Goal: Information Seeking & Learning: Learn about a topic

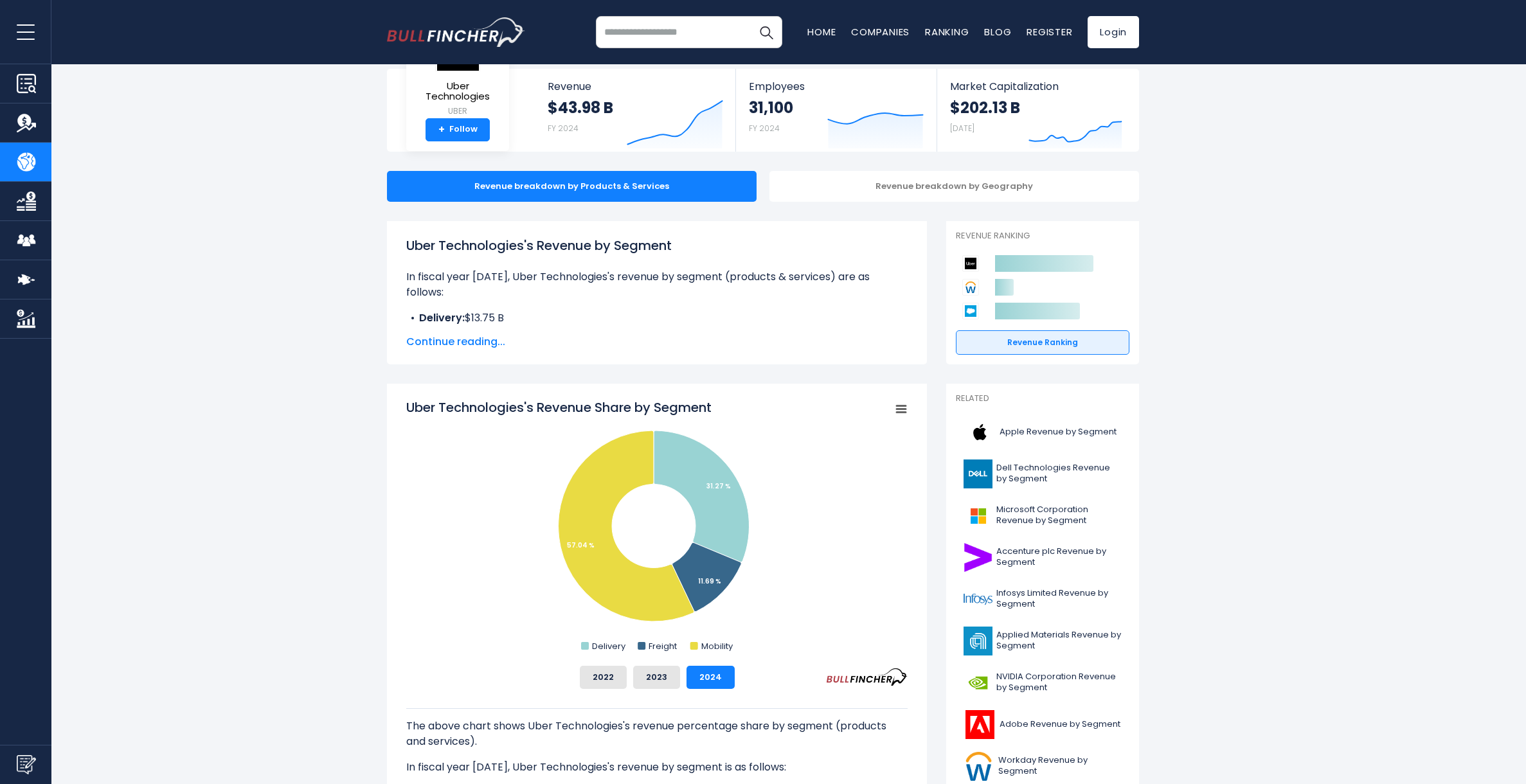
scroll to position [67, 0]
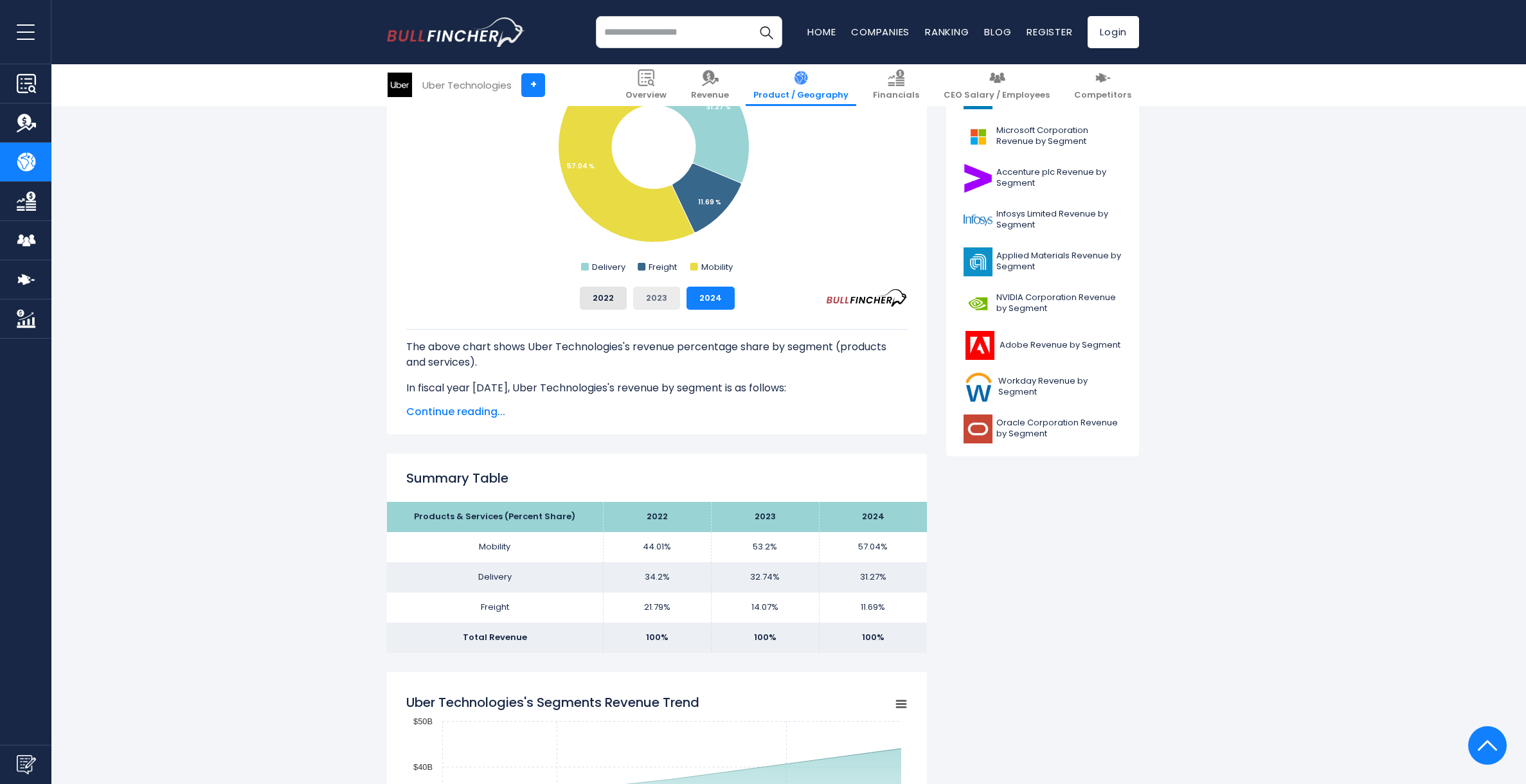
click at [659, 303] on button "2023" at bounding box center [656, 298] width 47 height 23
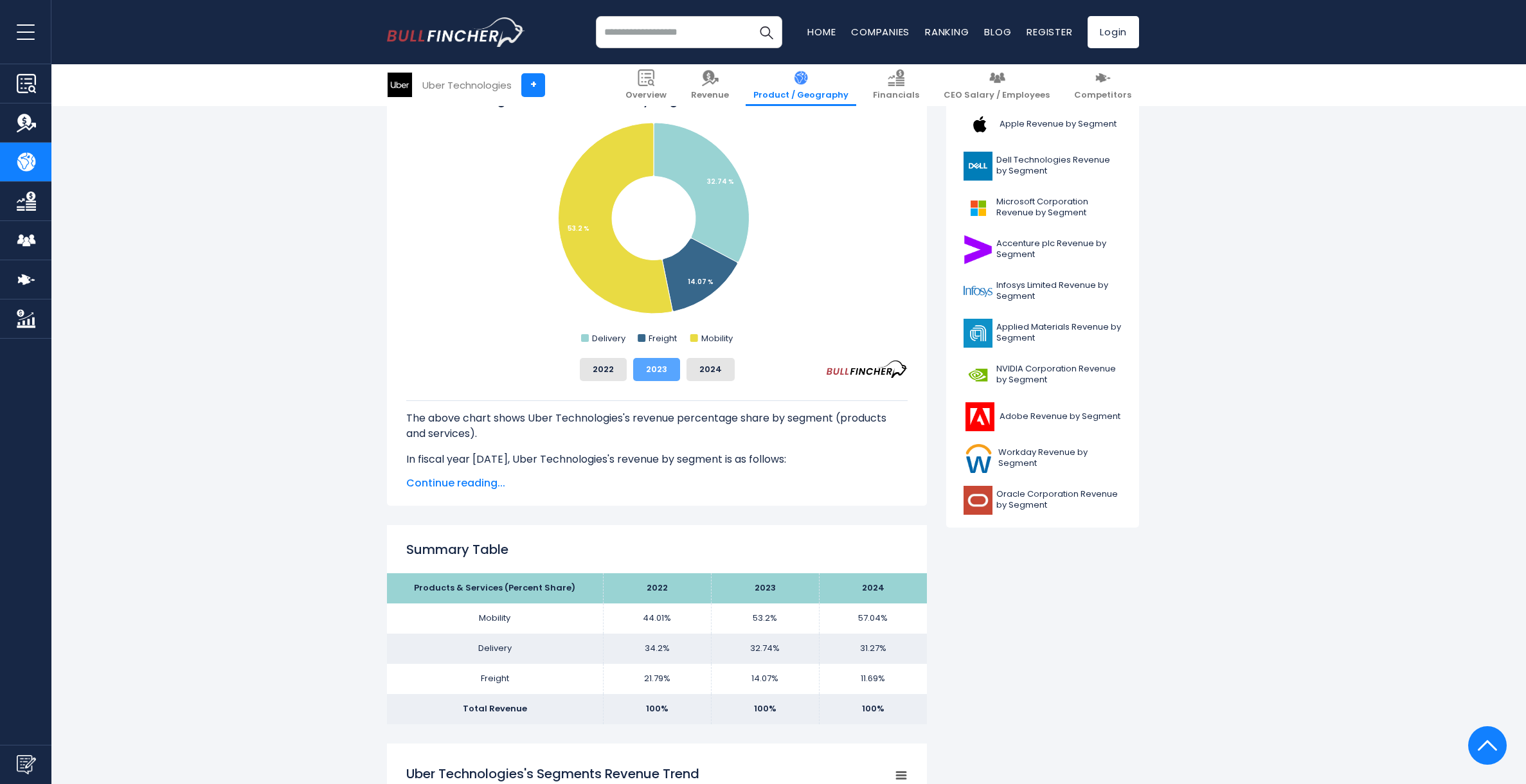
scroll to position [370, 0]
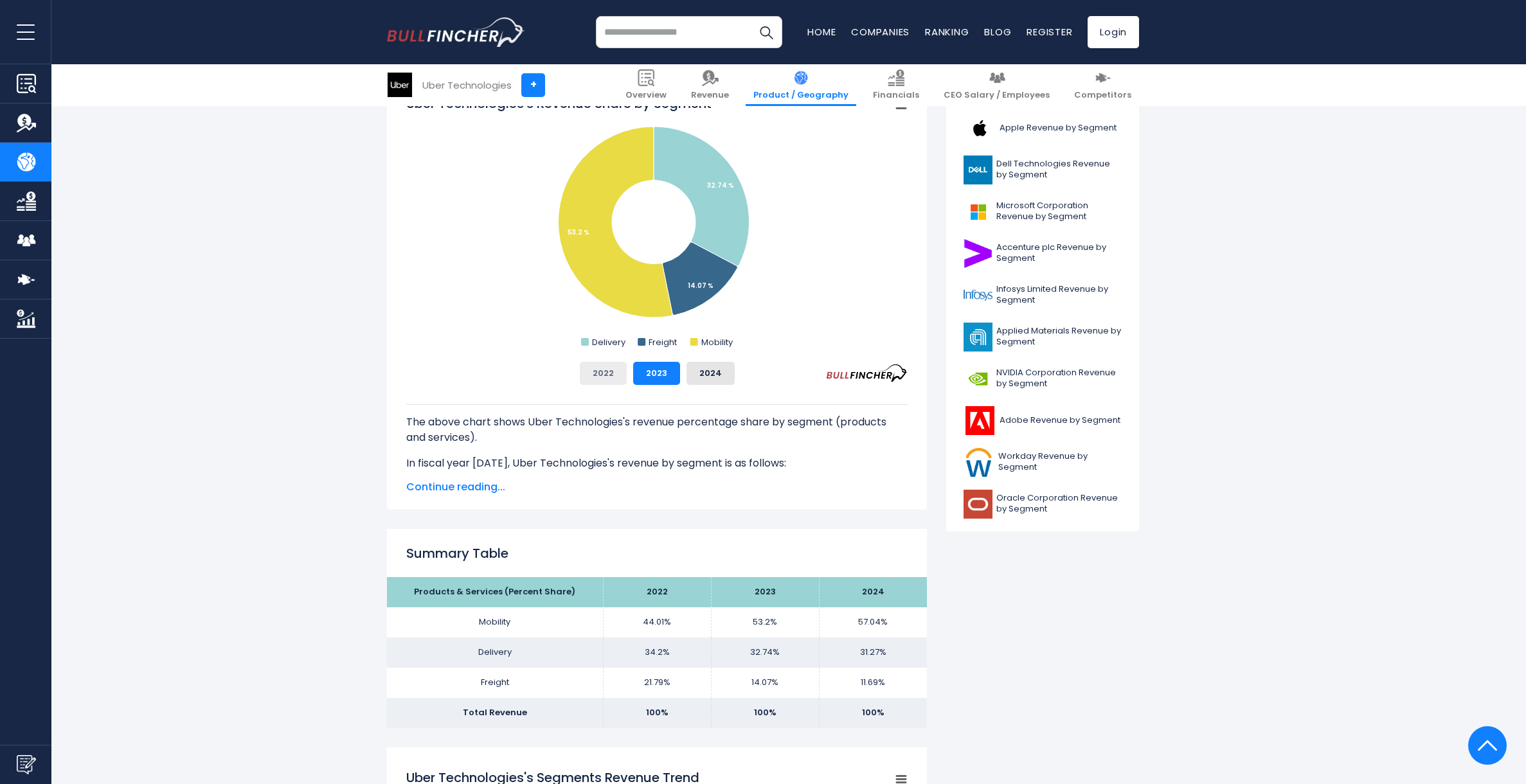
click at [603, 371] on button "2022" at bounding box center [603, 373] width 47 height 23
click at [645, 369] on button "2023" at bounding box center [656, 373] width 47 height 23
click at [689, 369] on button "2024" at bounding box center [710, 373] width 48 height 23
click at [668, 370] on button "2023" at bounding box center [656, 373] width 47 height 23
click at [622, 371] on button "2022" at bounding box center [603, 373] width 47 height 23
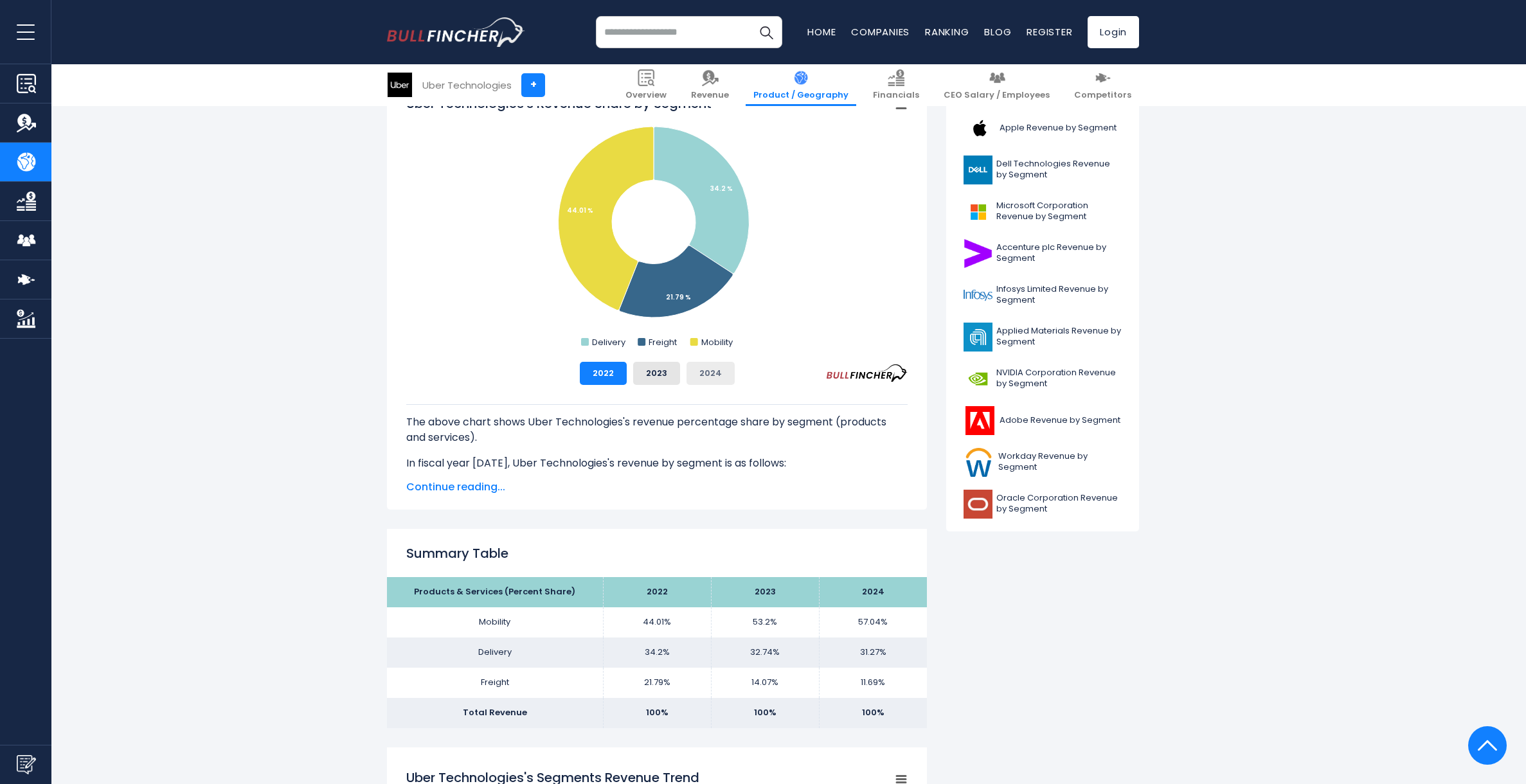
click at [709, 370] on button "2024" at bounding box center [710, 373] width 48 height 23
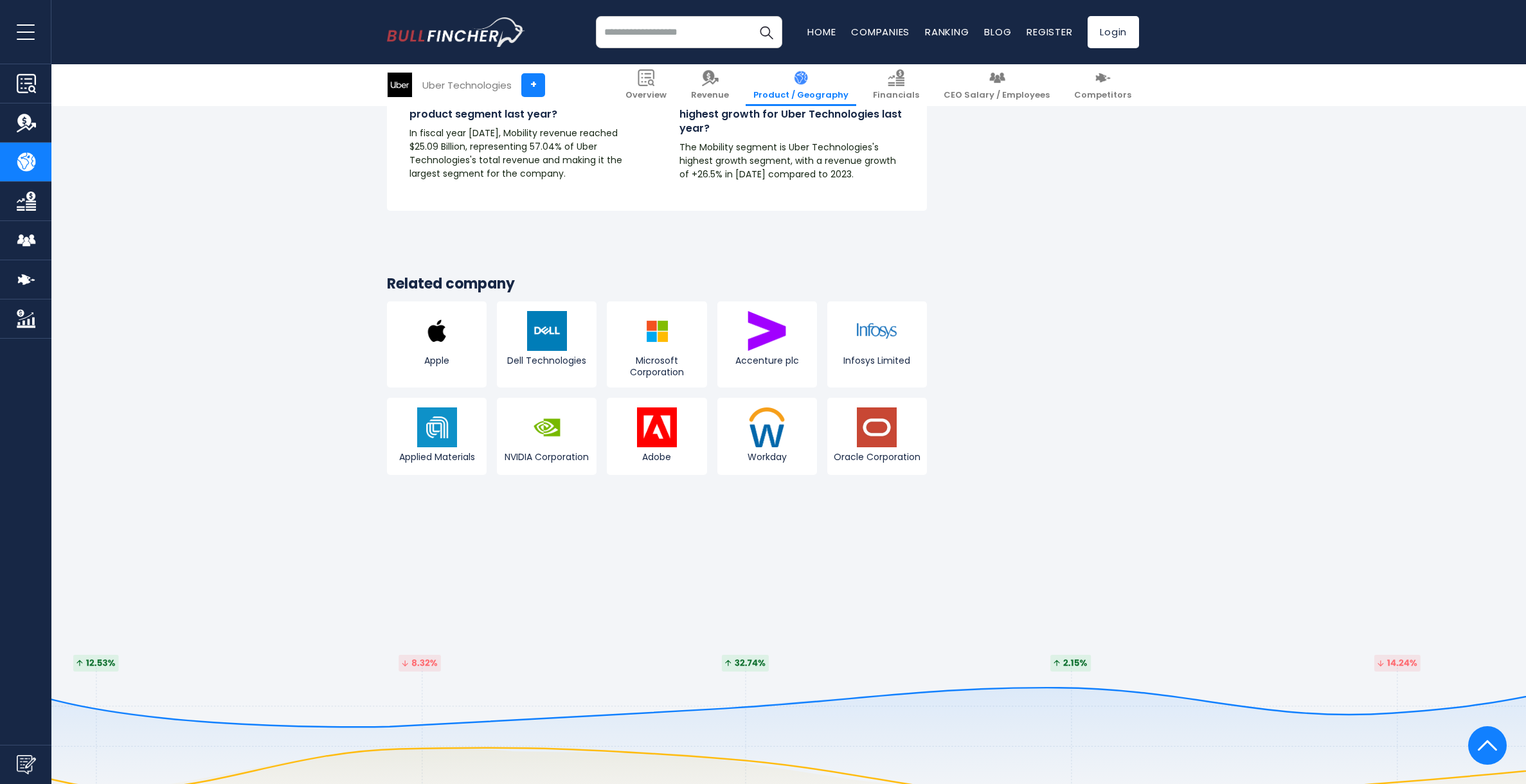
scroll to position [2289, 0]
click at [433, 340] on img at bounding box center [437, 329] width 40 height 40
click at [436, 341] on img at bounding box center [437, 329] width 40 height 40
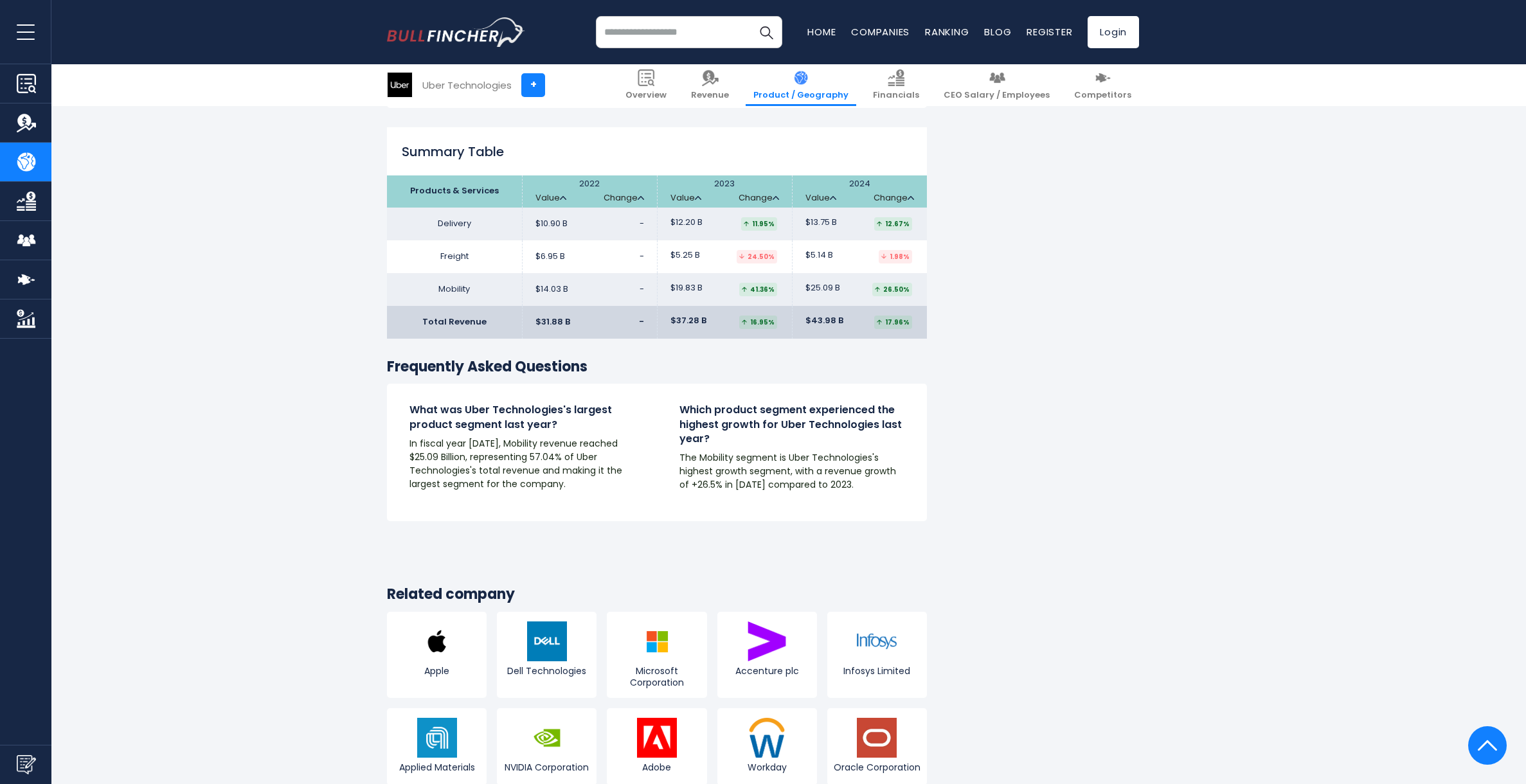
scroll to position [1956, 0]
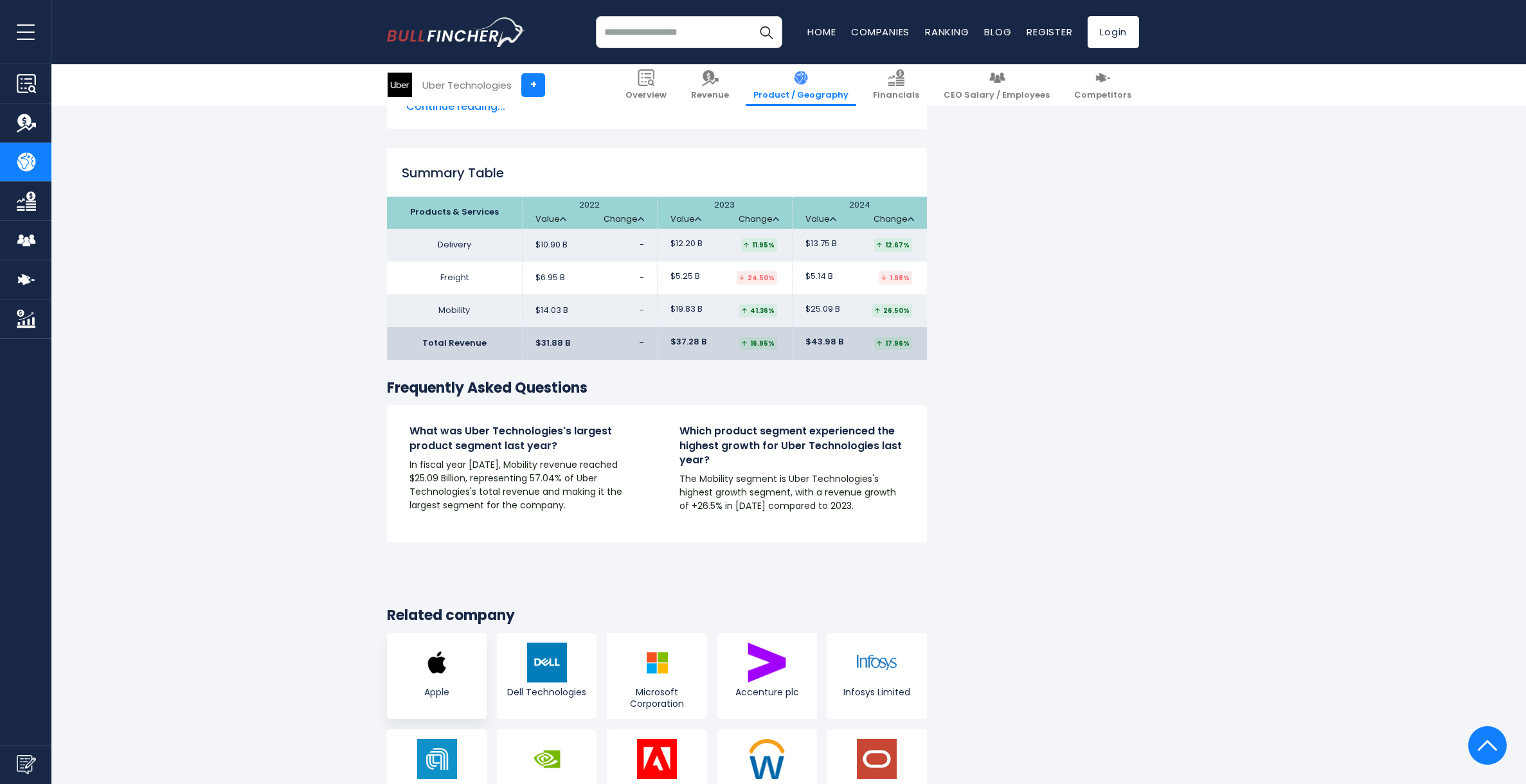
click at [433, 666] on img at bounding box center [437, 662] width 40 height 40
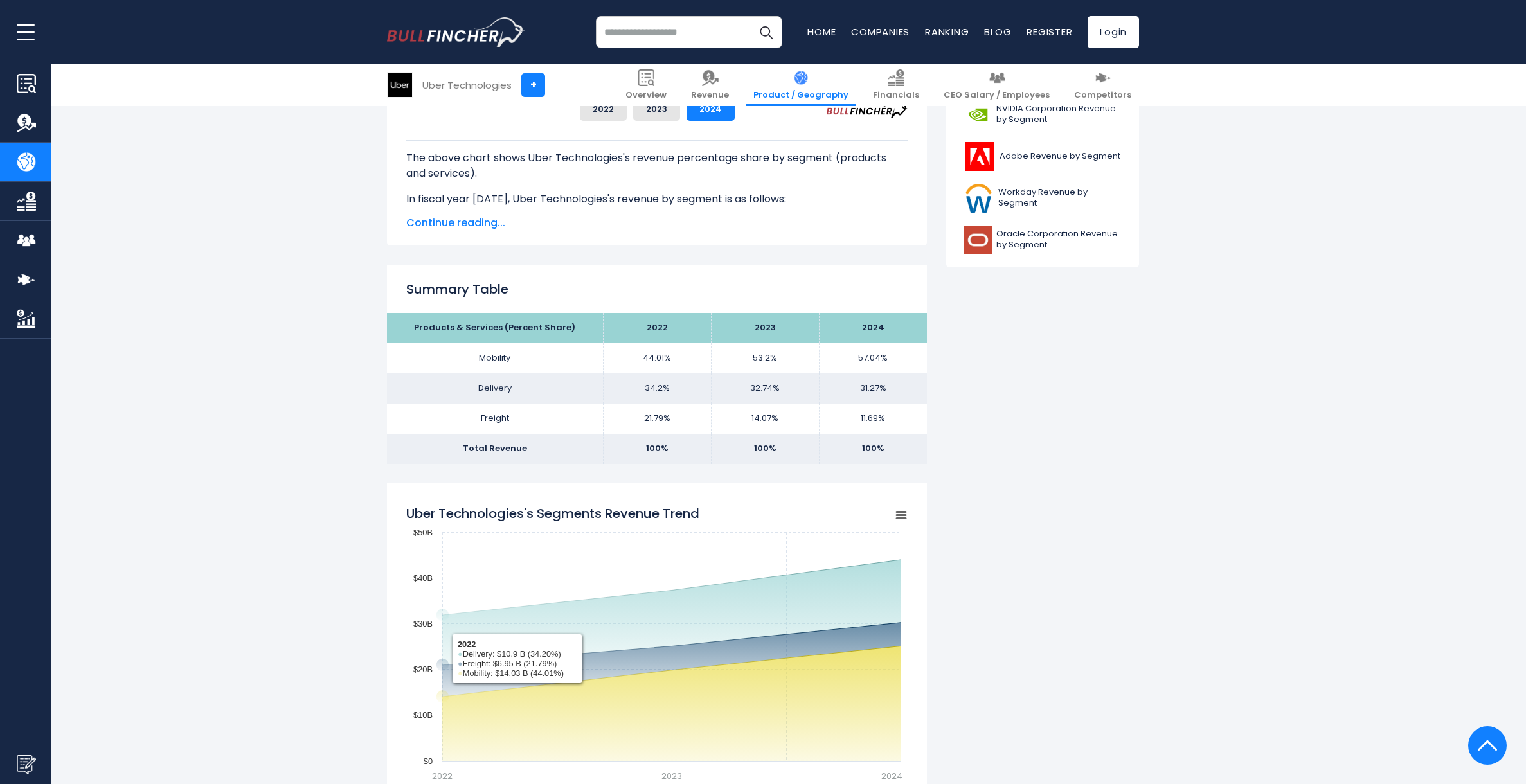
scroll to position [0, 0]
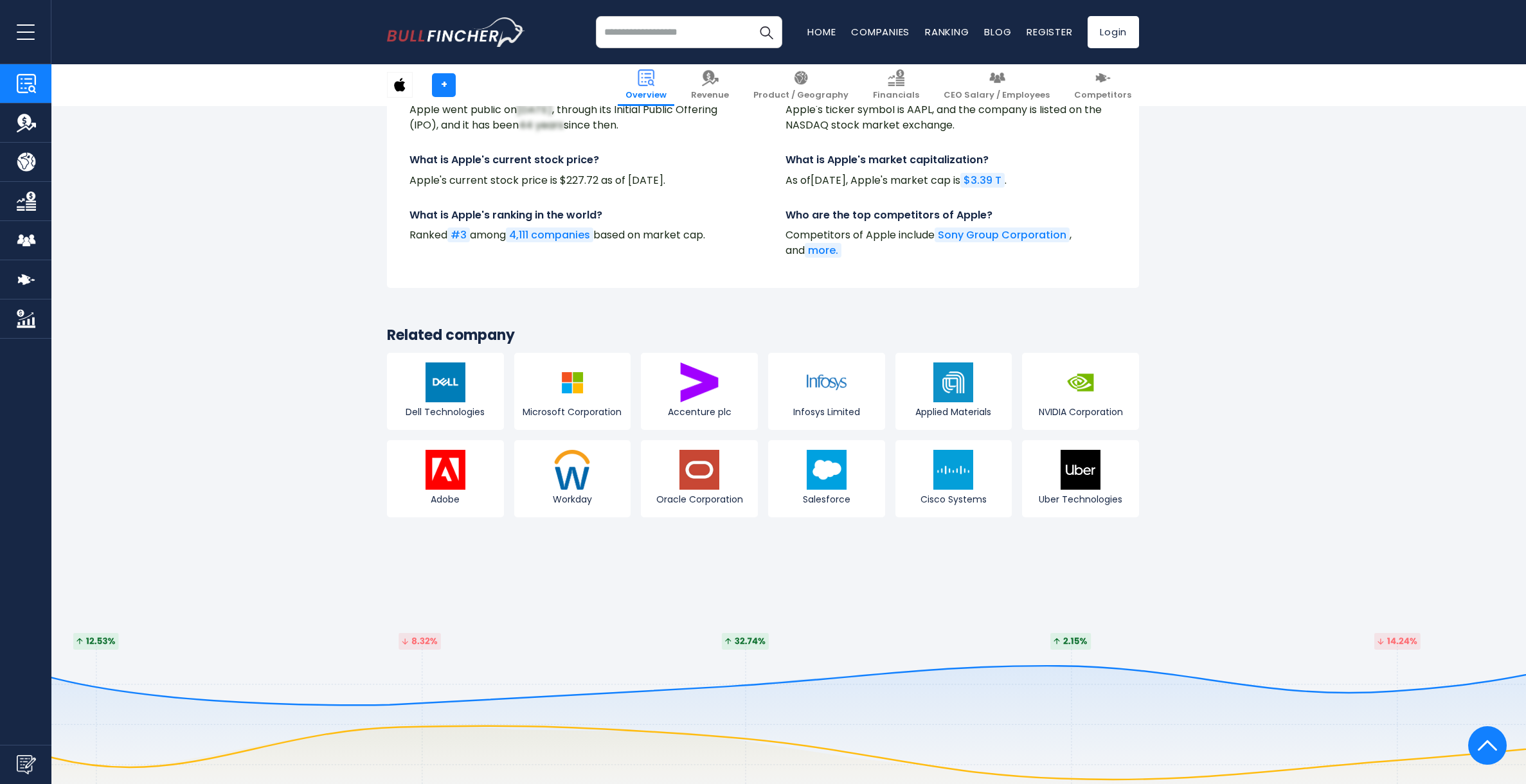
scroll to position [4673, 0]
click at [409, 352] on link "Dell Technologies" at bounding box center [445, 390] width 117 height 77
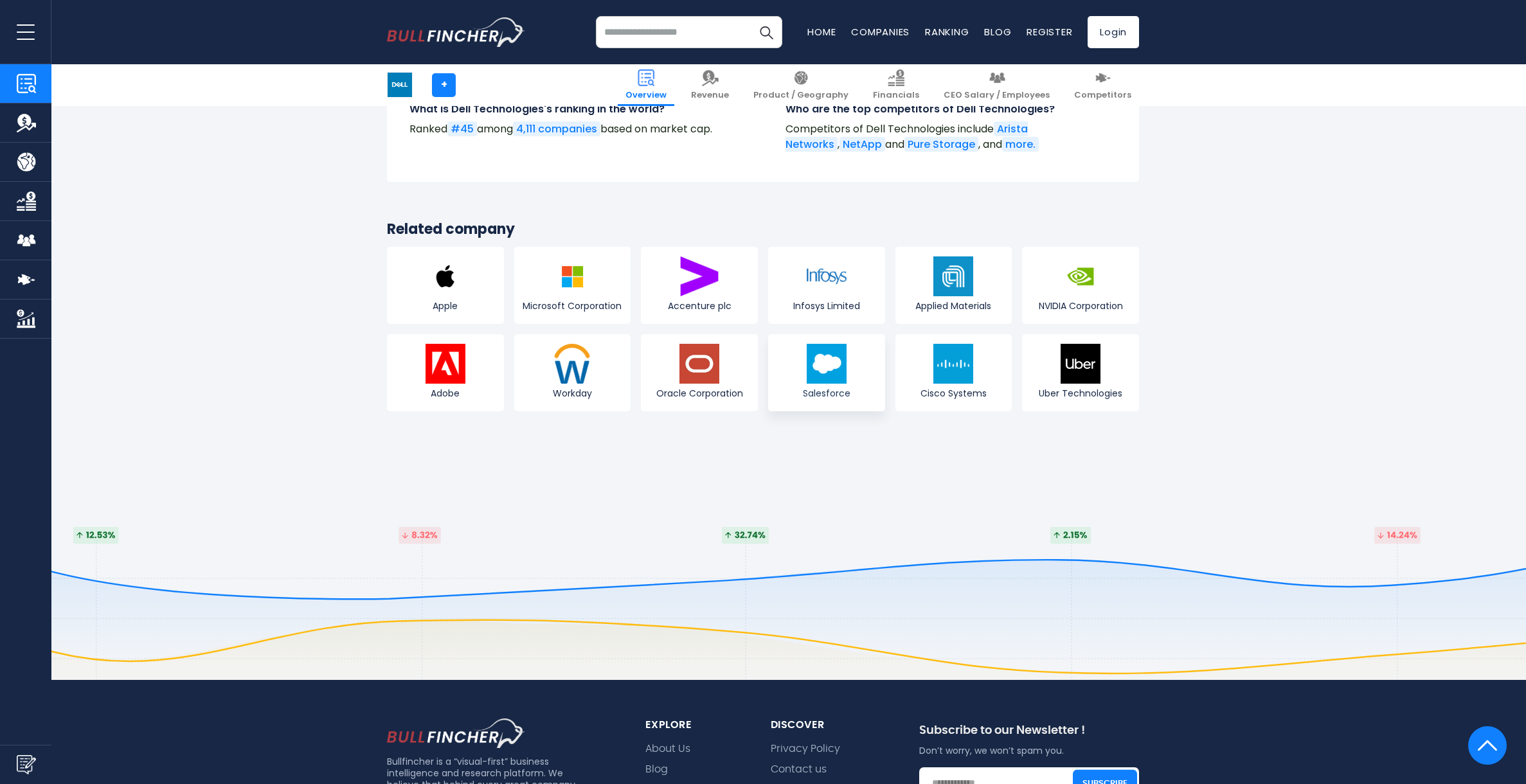
scroll to position [4750, 0]
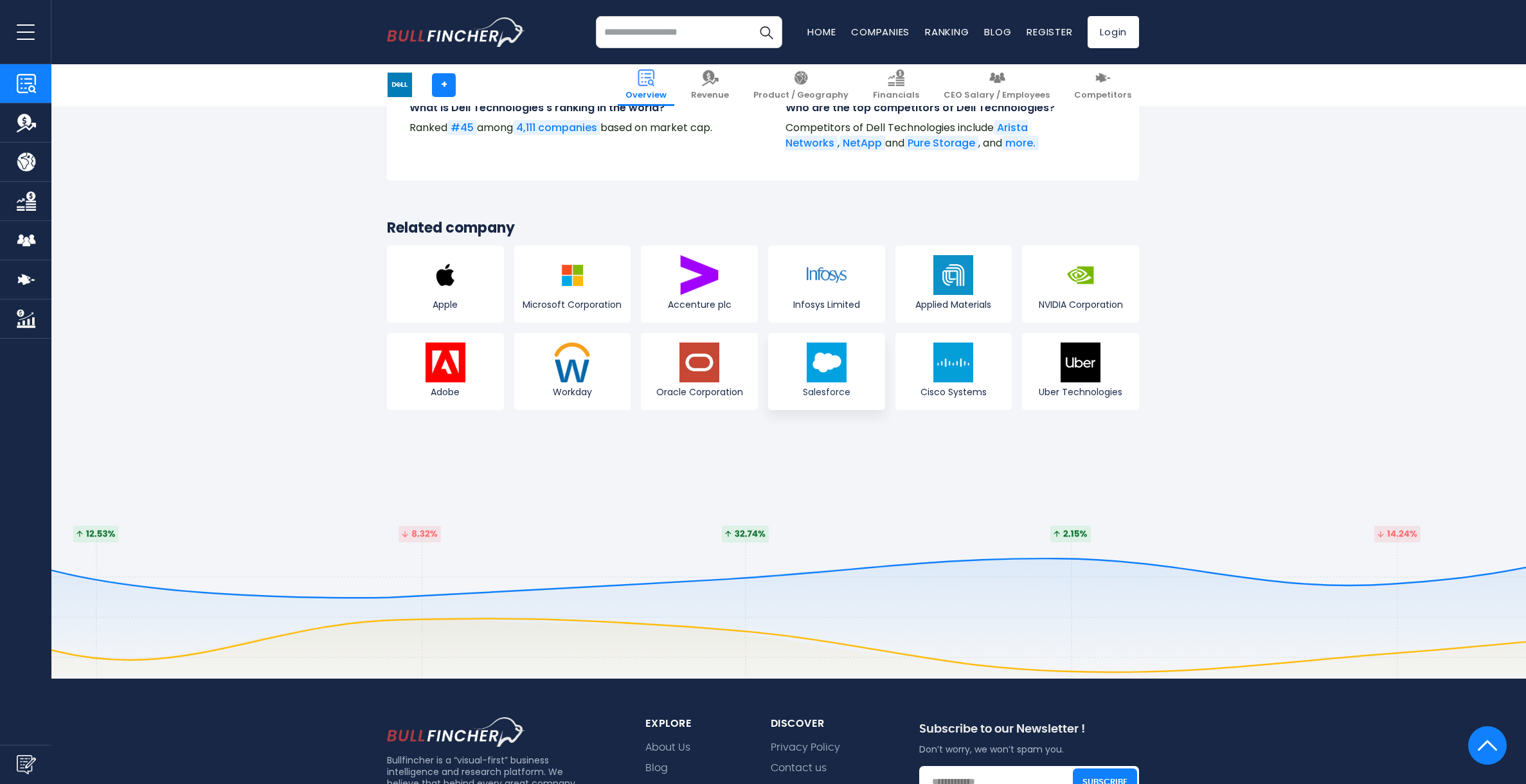
click at [821, 363] on img at bounding box center [827, 362] width 40 height 40
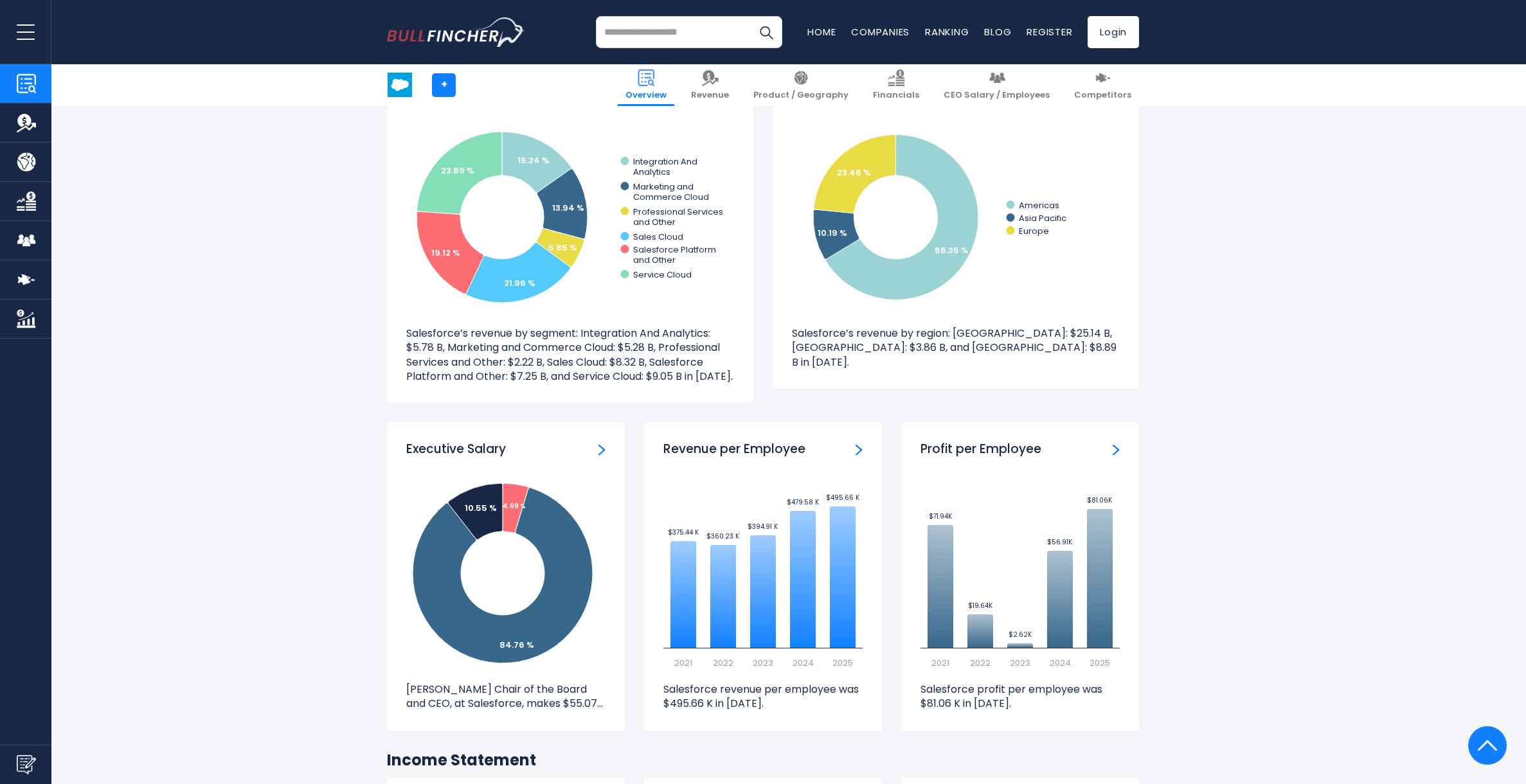
scroll to position [1296, 0]
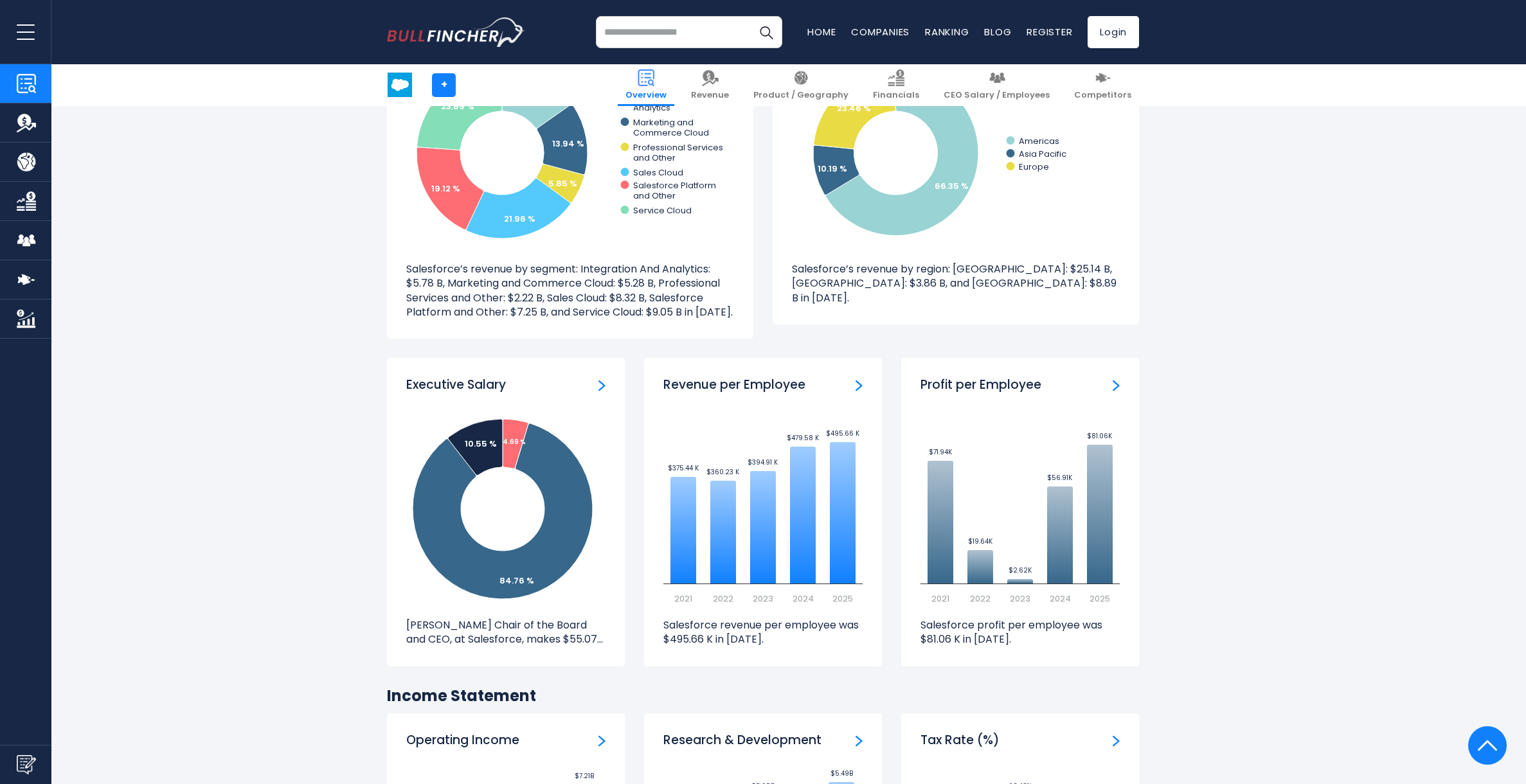
click at [581, 638] on p "[PERSON_NAME] Chair of the Board and CEO, at Salesforce, makes $55.07..." at bounding box center [505, 632] width 199 height 29
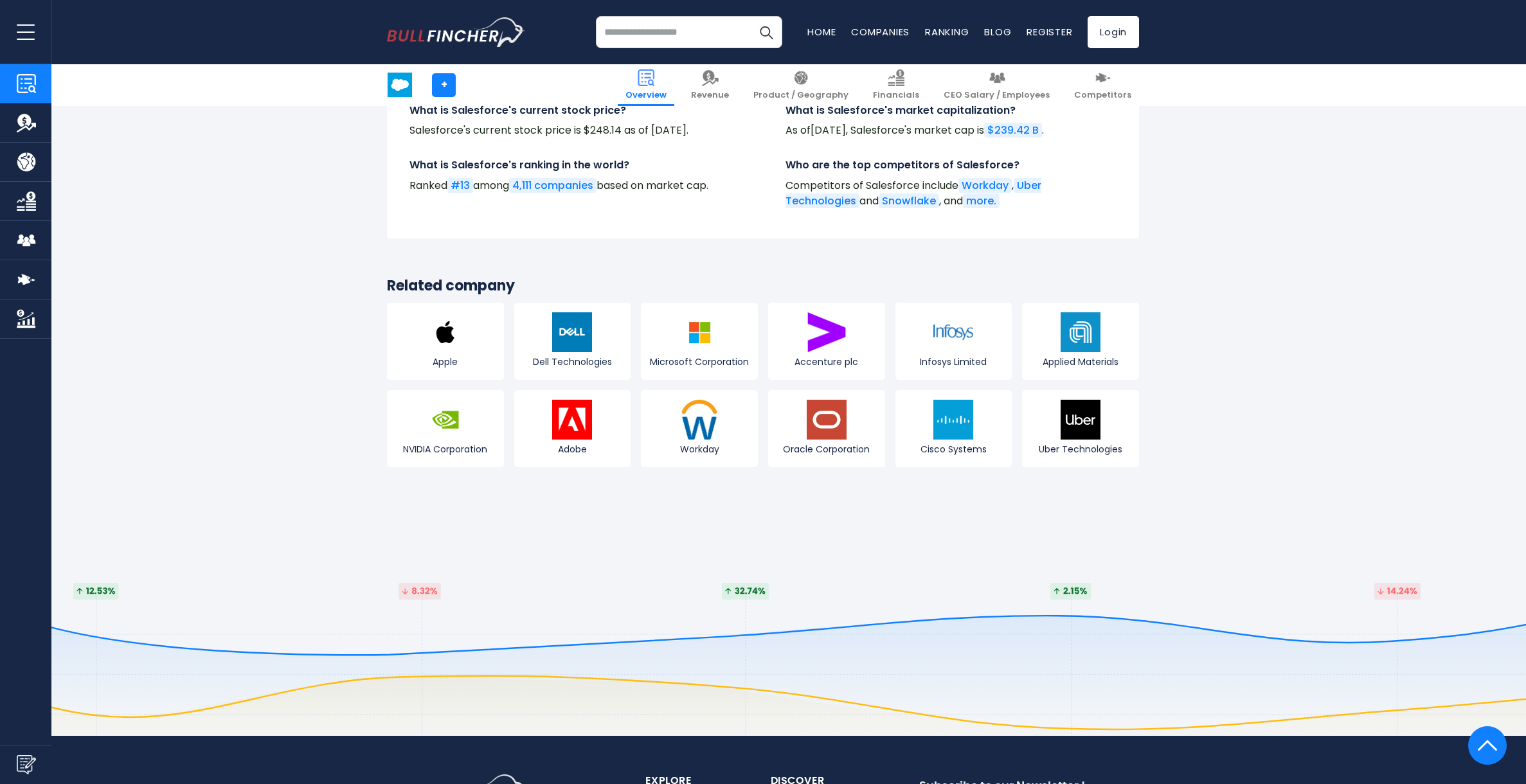
scroll to position [4772, 0]
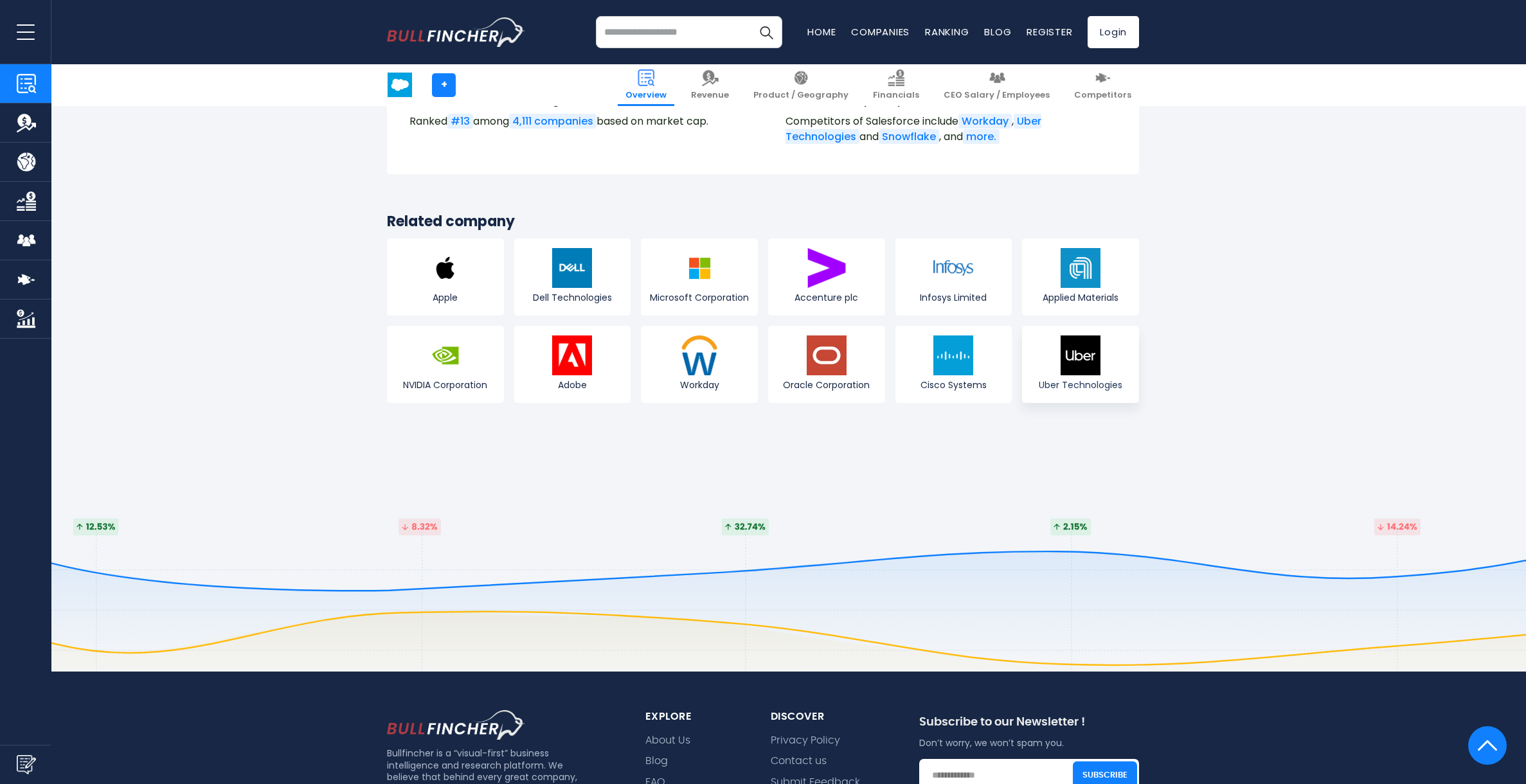
click at [1062, 335] on img at bounding box center [1081, 355] width 40 height 40
click at [1102, 325] on link "Uber Technologies" at bounding box center [1081, 363] width 117 height 77
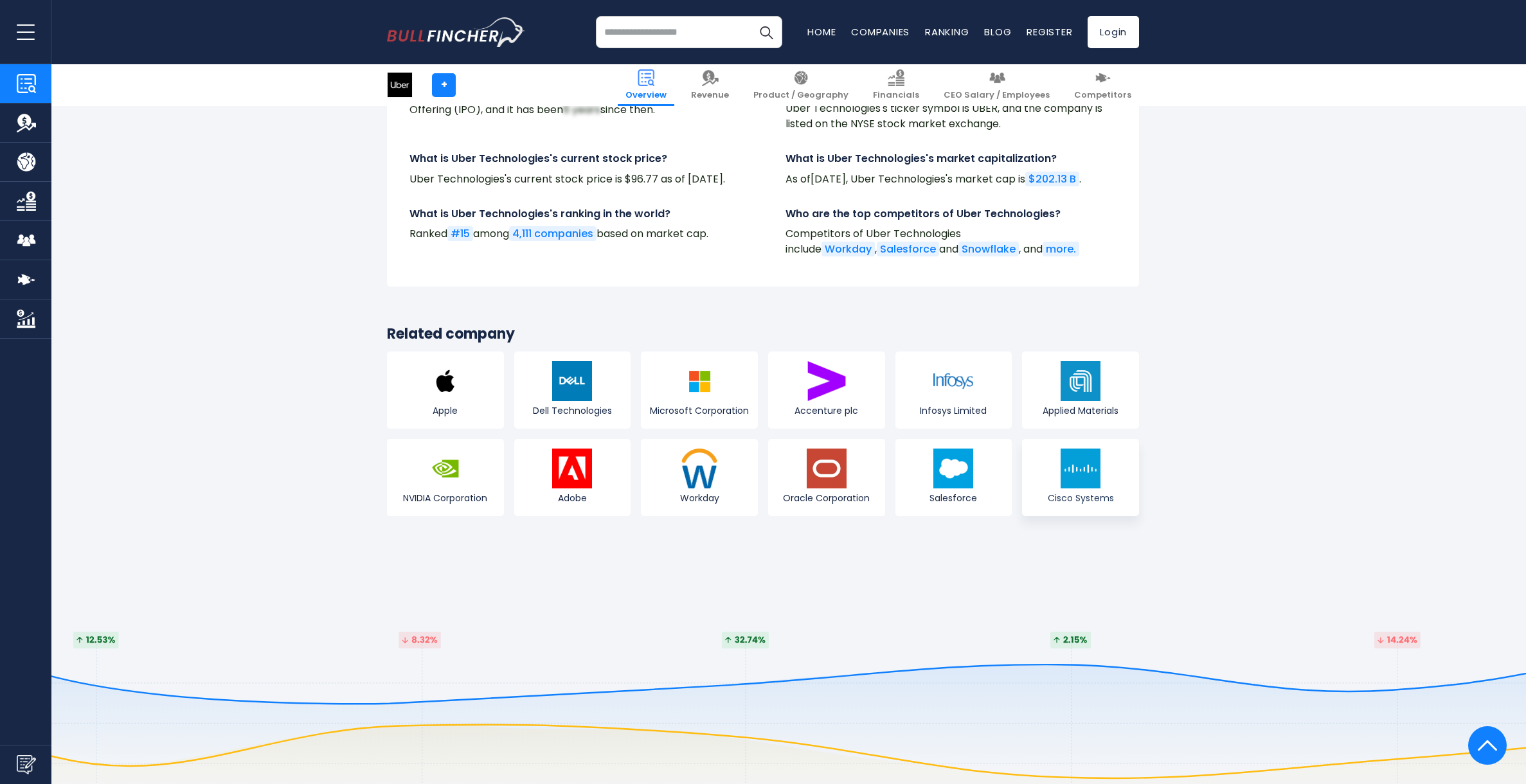
scroll to position [4672, 0]
click at [710, 362] on img at bounding box center [699, 382] width 40 height 40
click at [433, 449] on img at bounding box center [445, 469] width 40 height 40
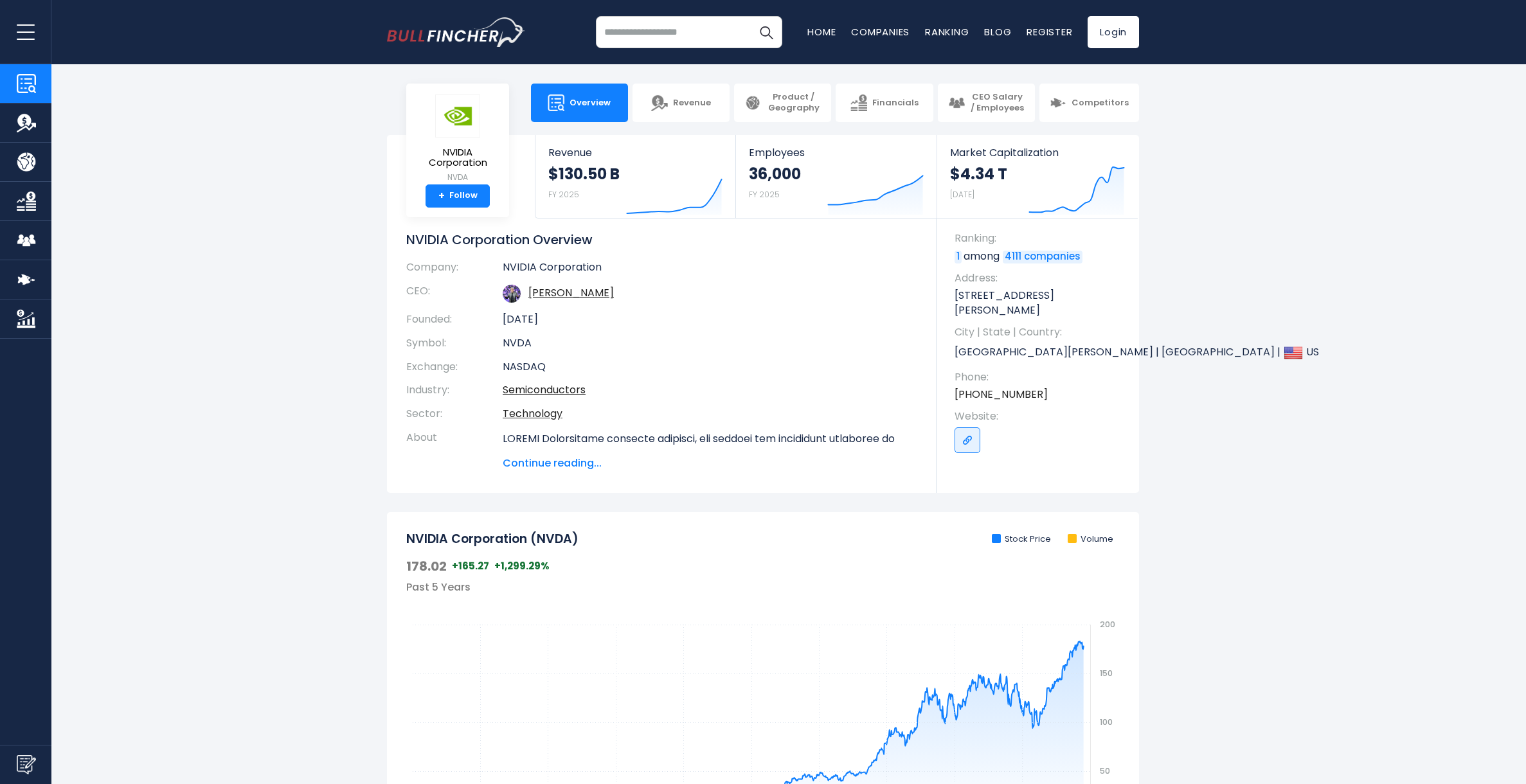
click at [577, 463] on span "Continue reading..." at bounding box center [710, 463] width 414 height 15
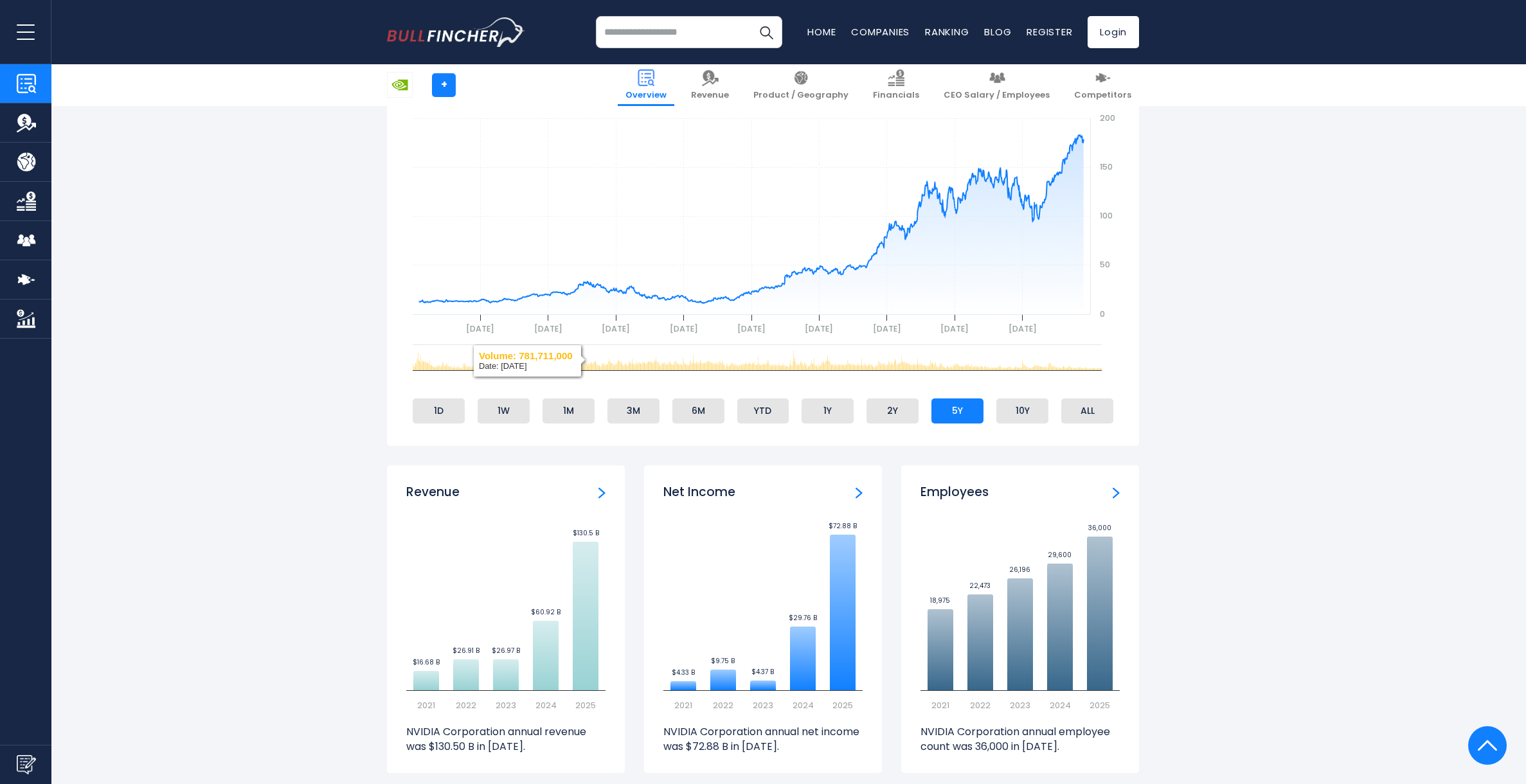
scroll to position [788, 0]
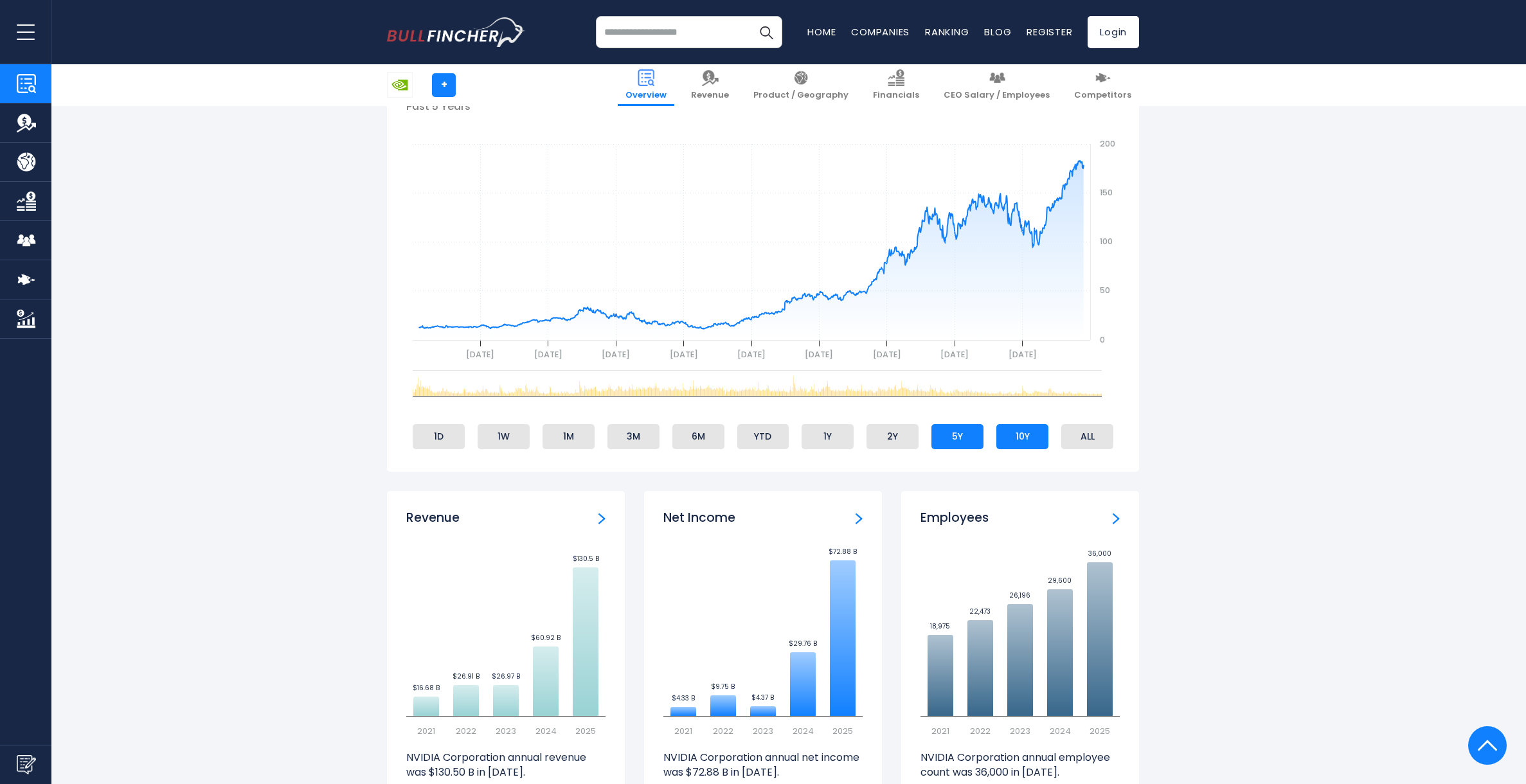
click at [1035, 437] on li "10Y" at bounding box center [1023, 436] width 52 height 25
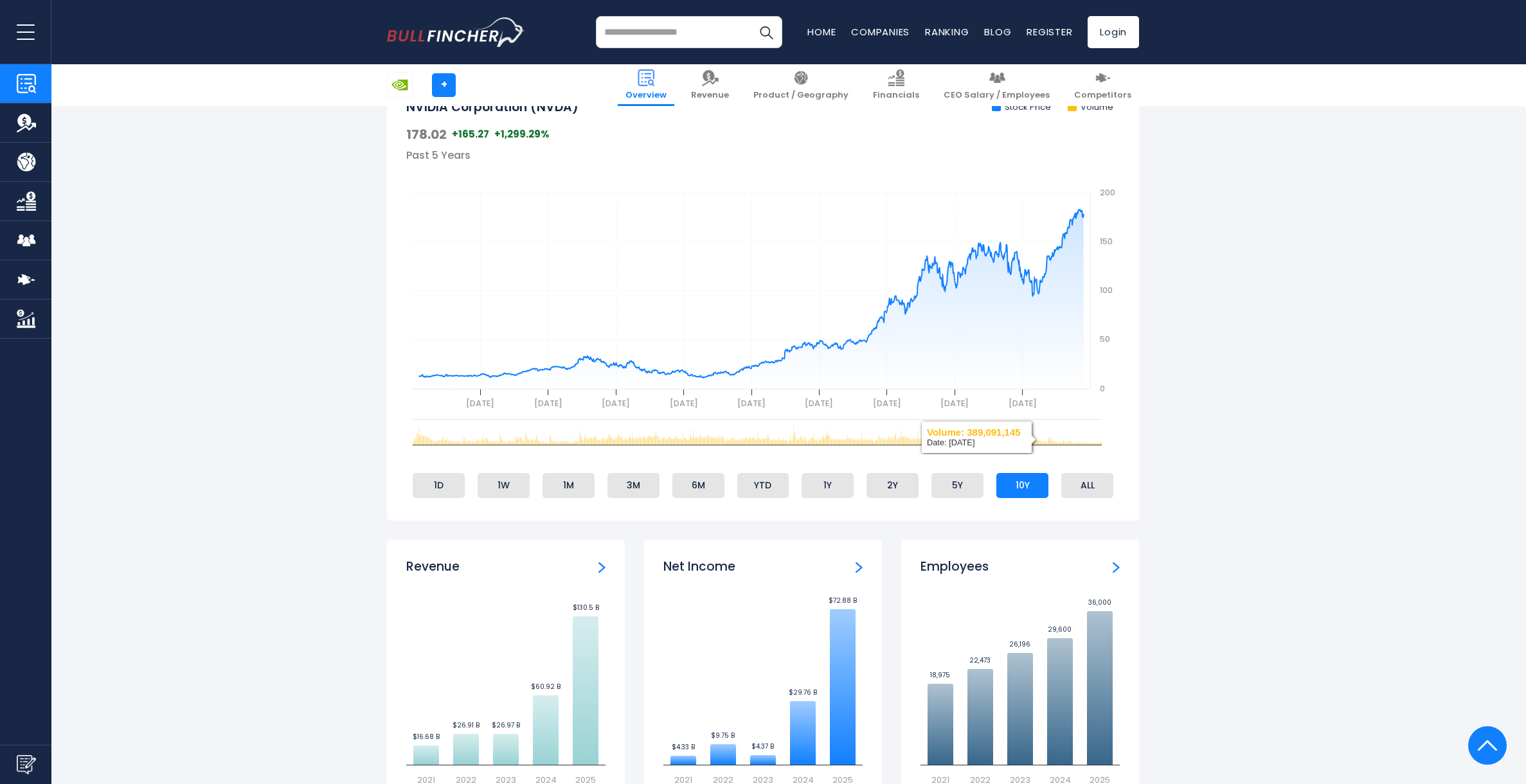
scroll to position [726, 0]
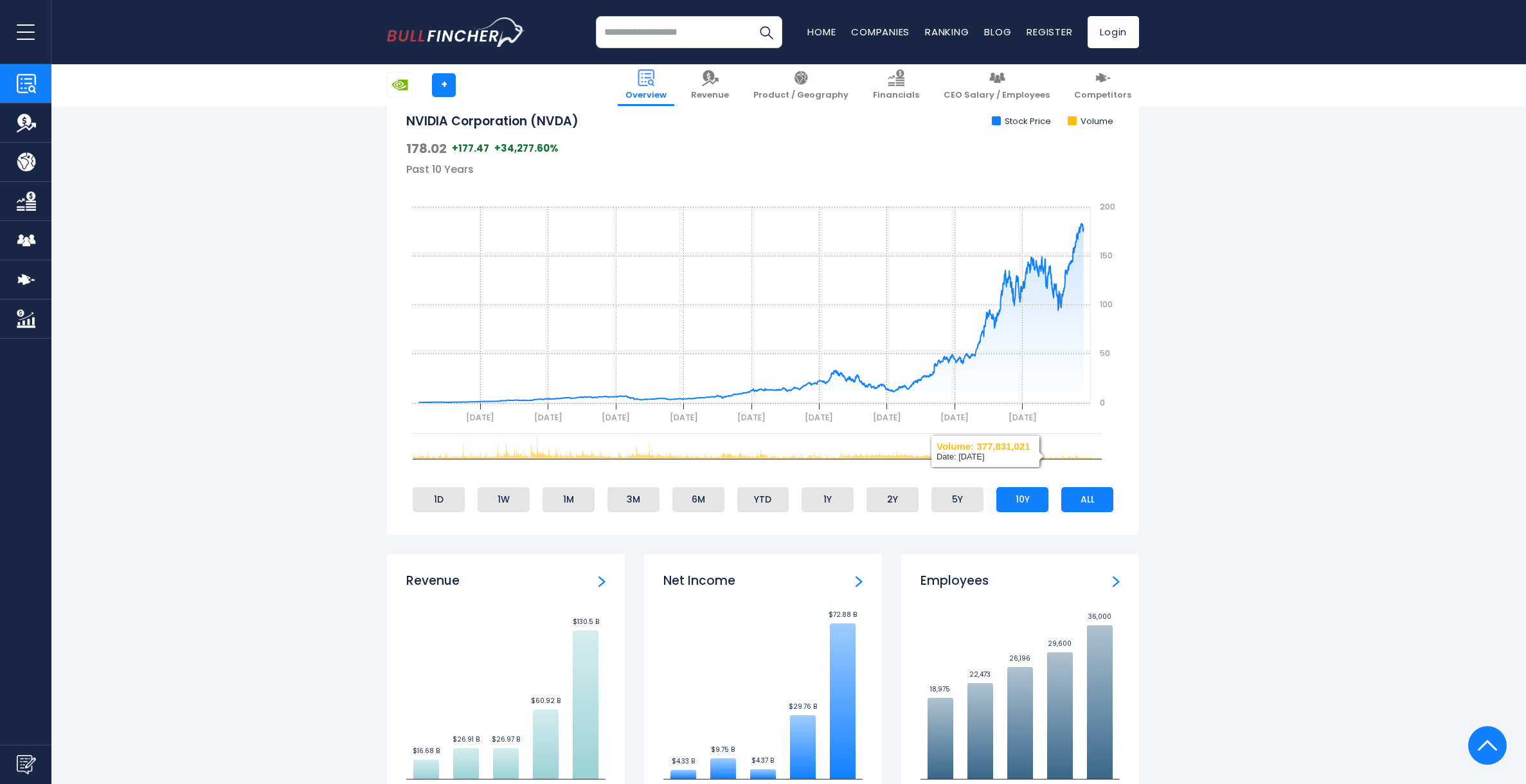
click at [1083, 486] on ul "1D 1W 1M 3M 6M YTD 1Y 2Y 5Y 10Y ALL" at bounding box center [763, 499] width 713 height 31
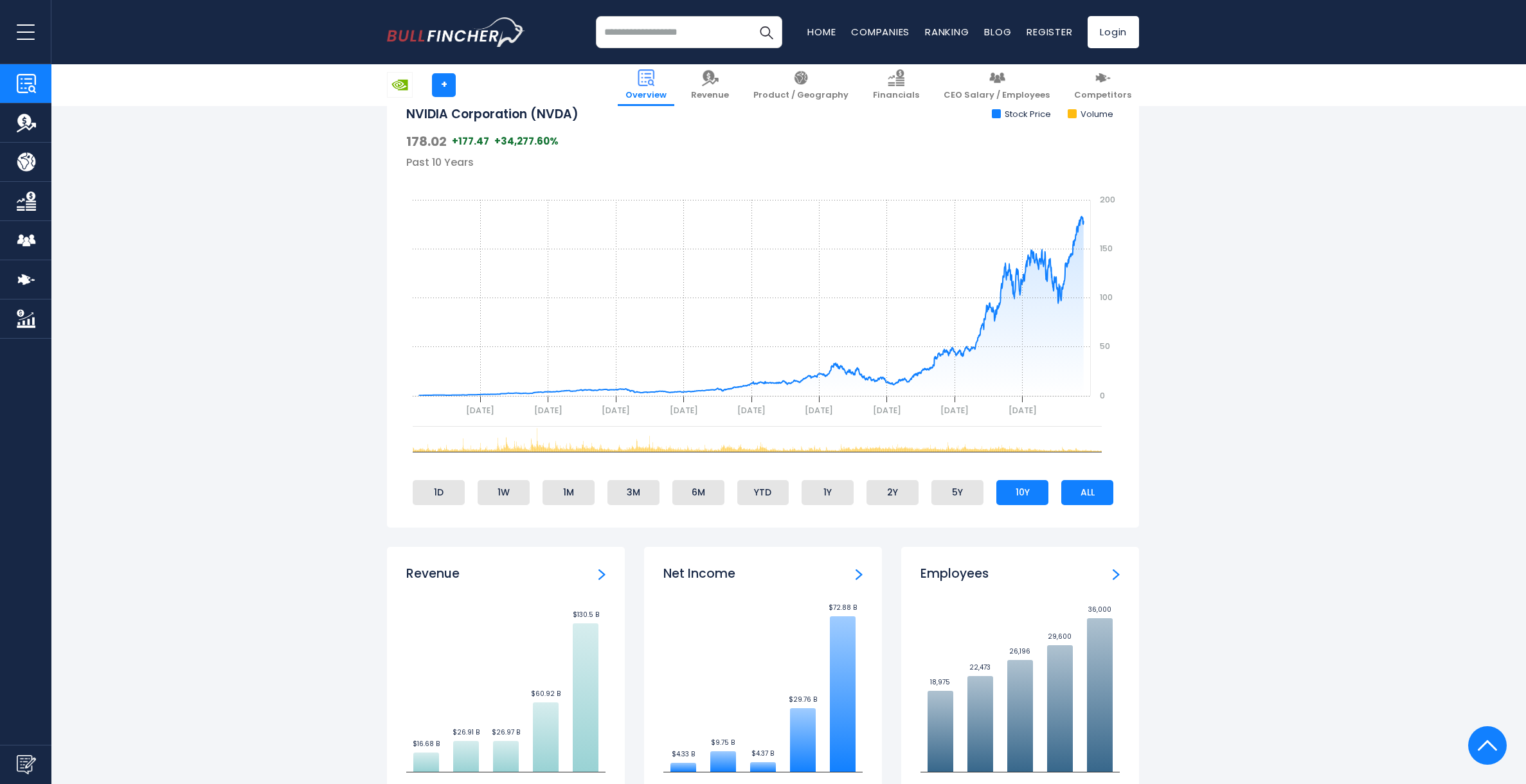
click at [1085, 492] on li "ALL" at bounding box center [1088, 492] width 52 height 25
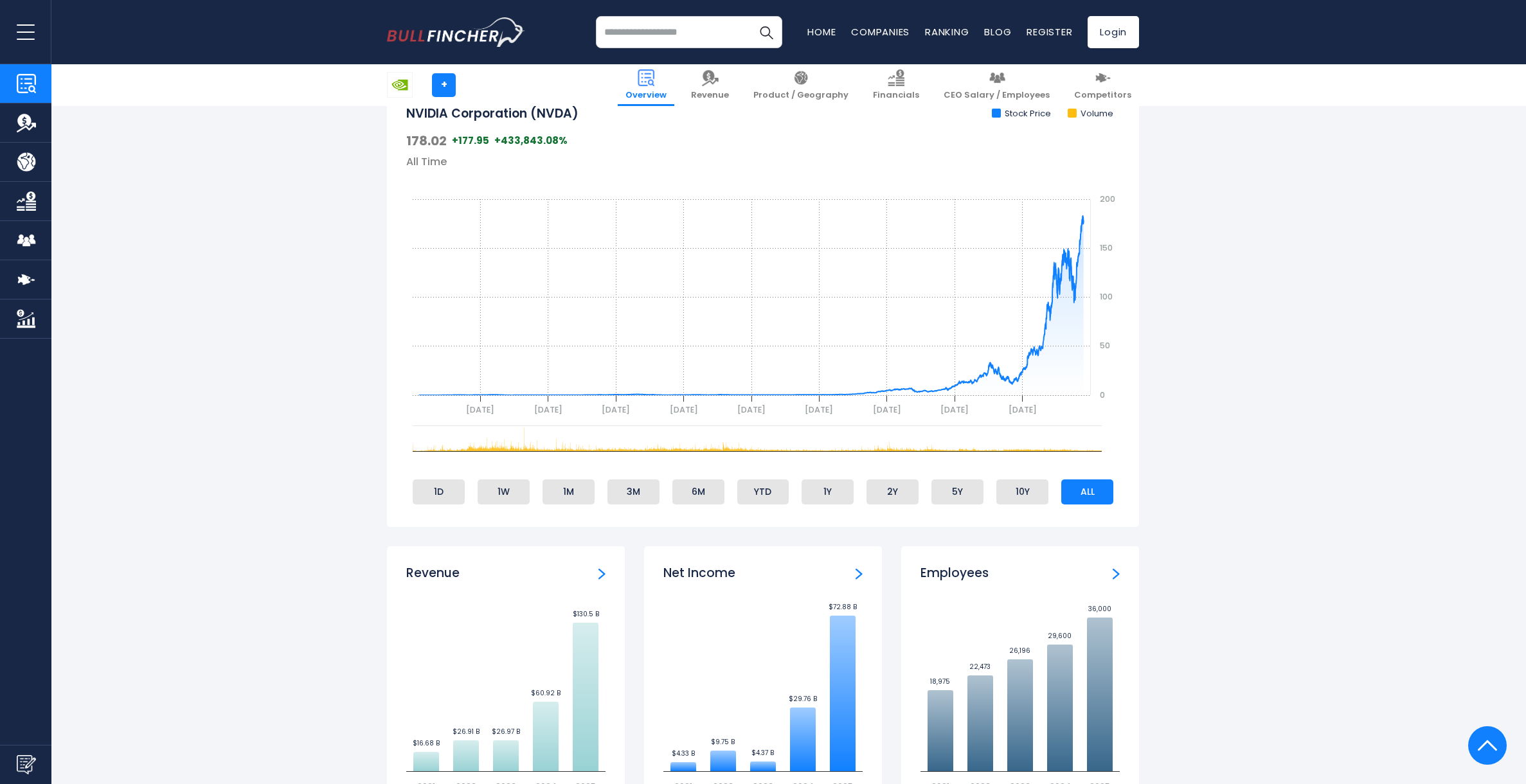
scroll to position [728, 0]
